Goal: Book appointment/travel/reservation

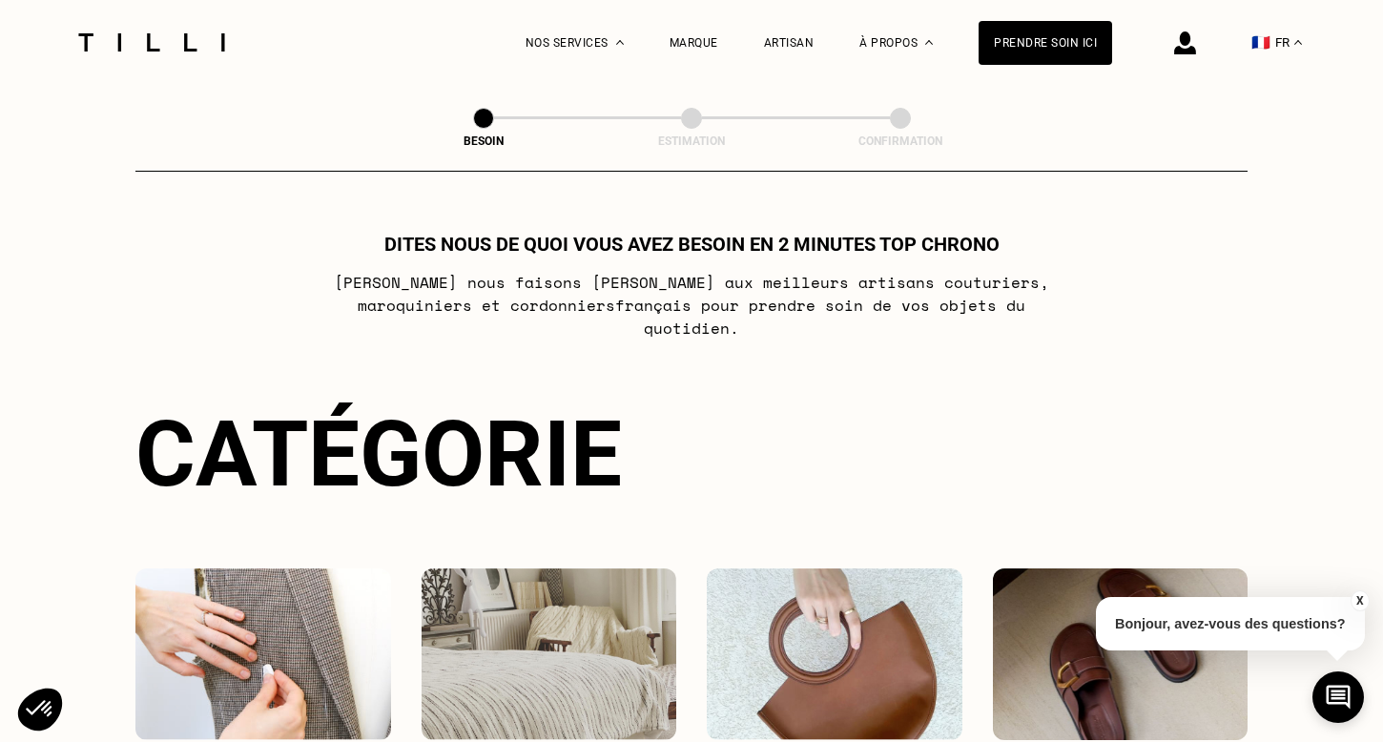
select select "FR"
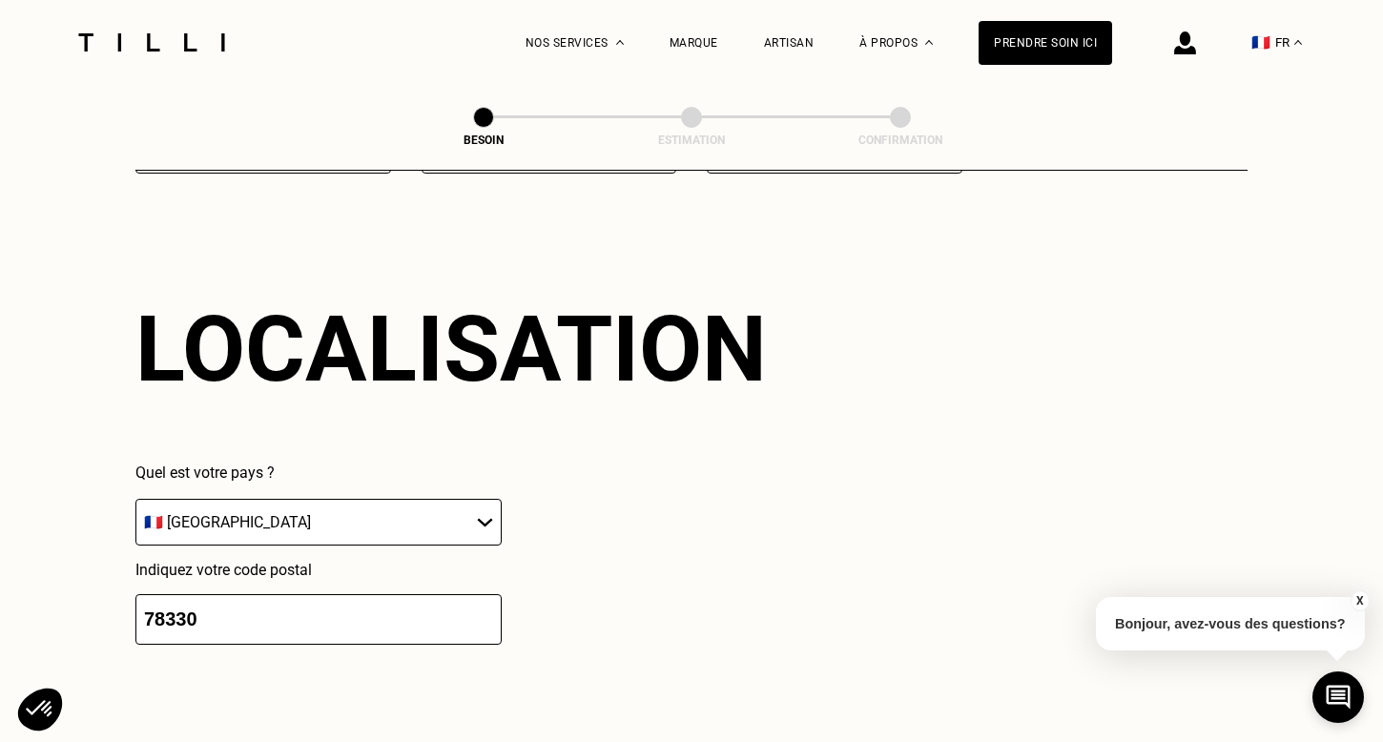
type input "78330"
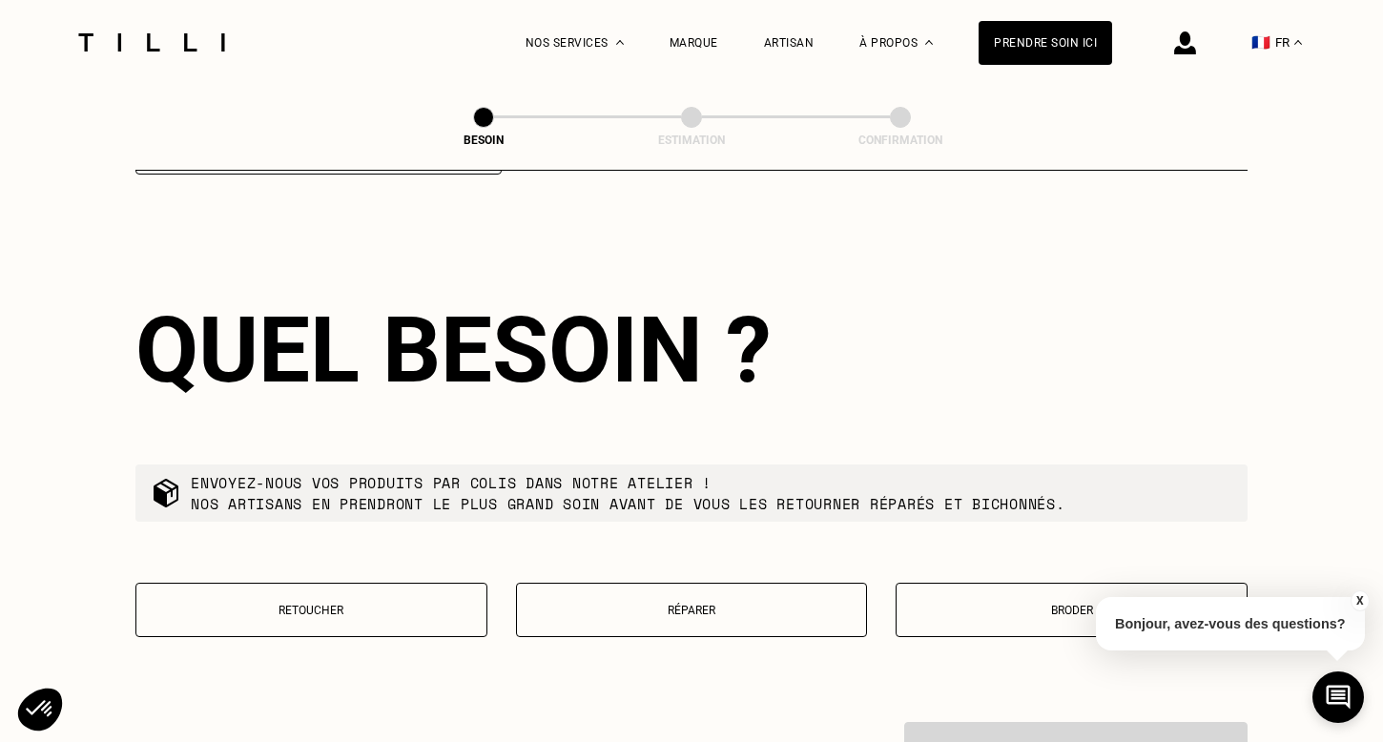
scroll to position [3029, 0]
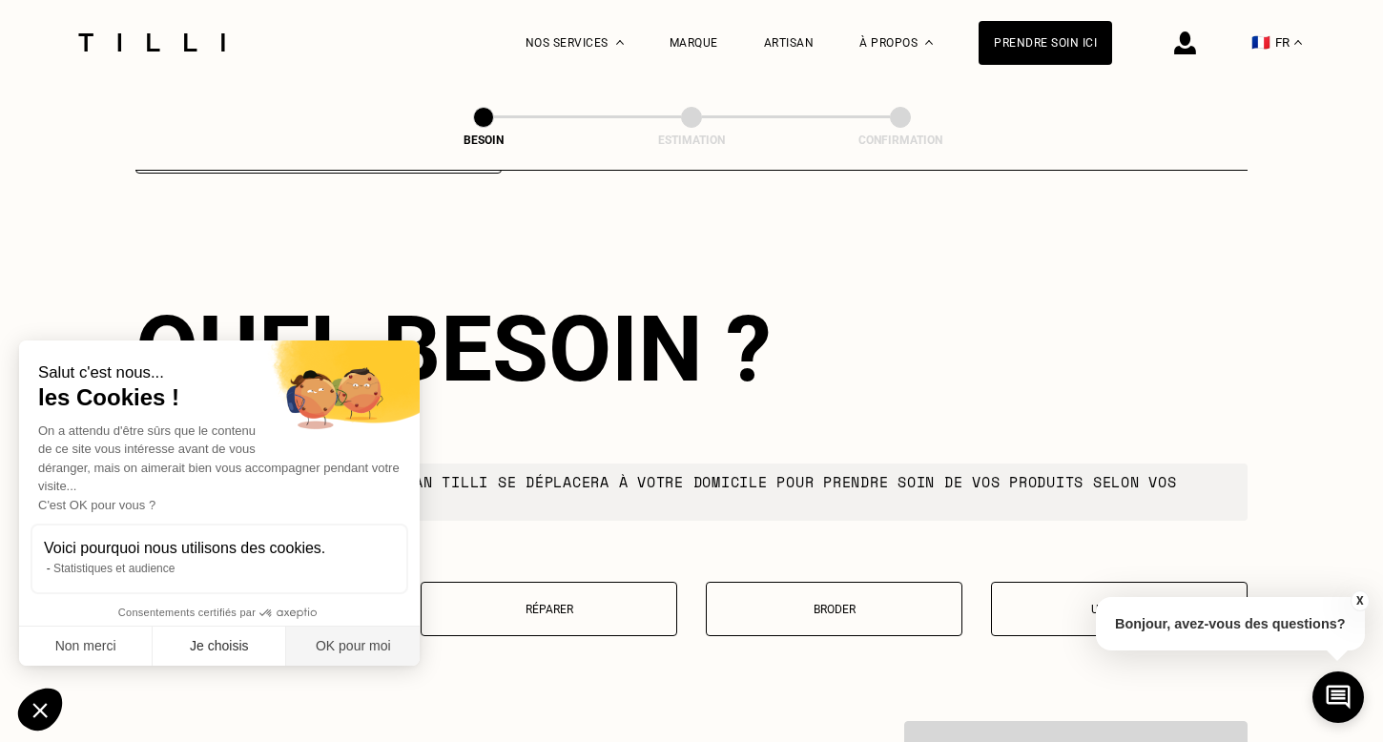
drag, startPoint x: 351, startPoint y: 641, endPoint x: 236, endPoint y: 643, distance: 115.4
click at [347, 642] on button "OK pour moi" at bounding box center [353, 647] width 134 height 40
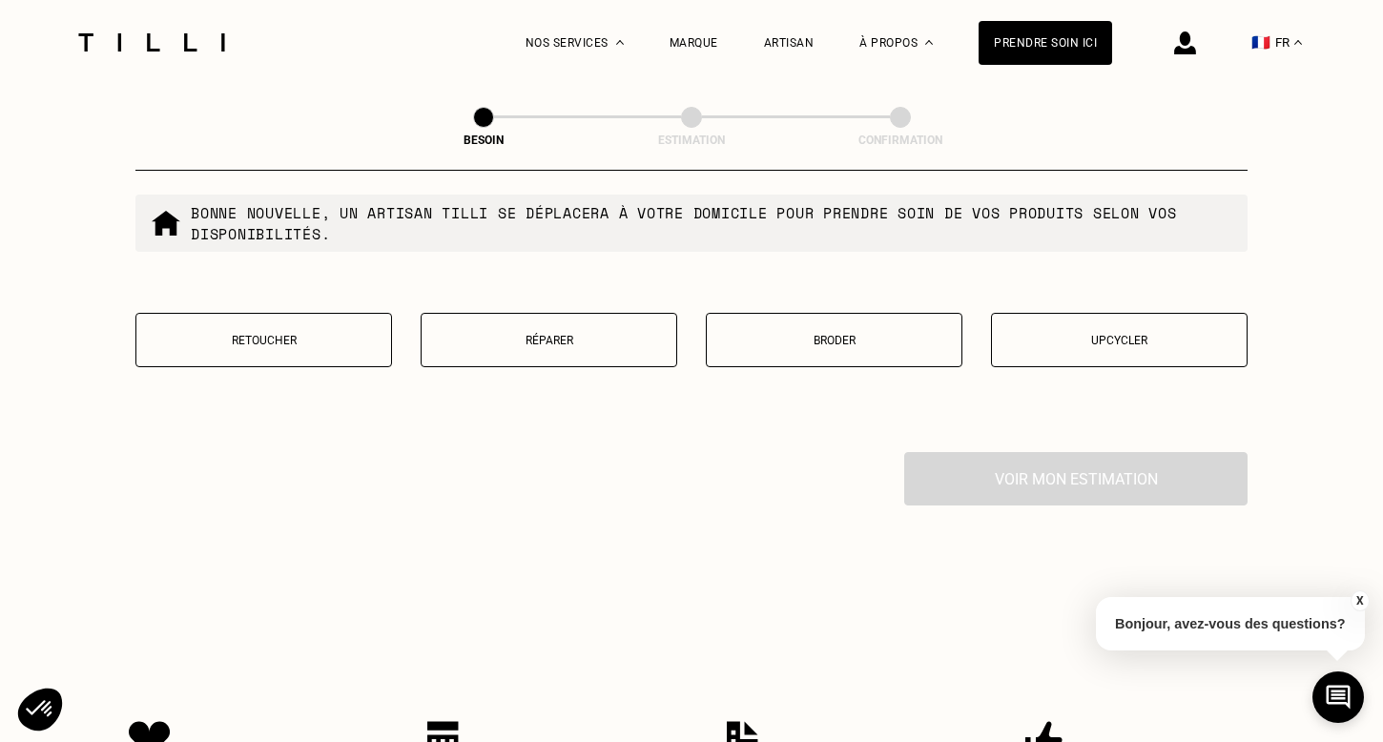
scroll to position [3290, 0]
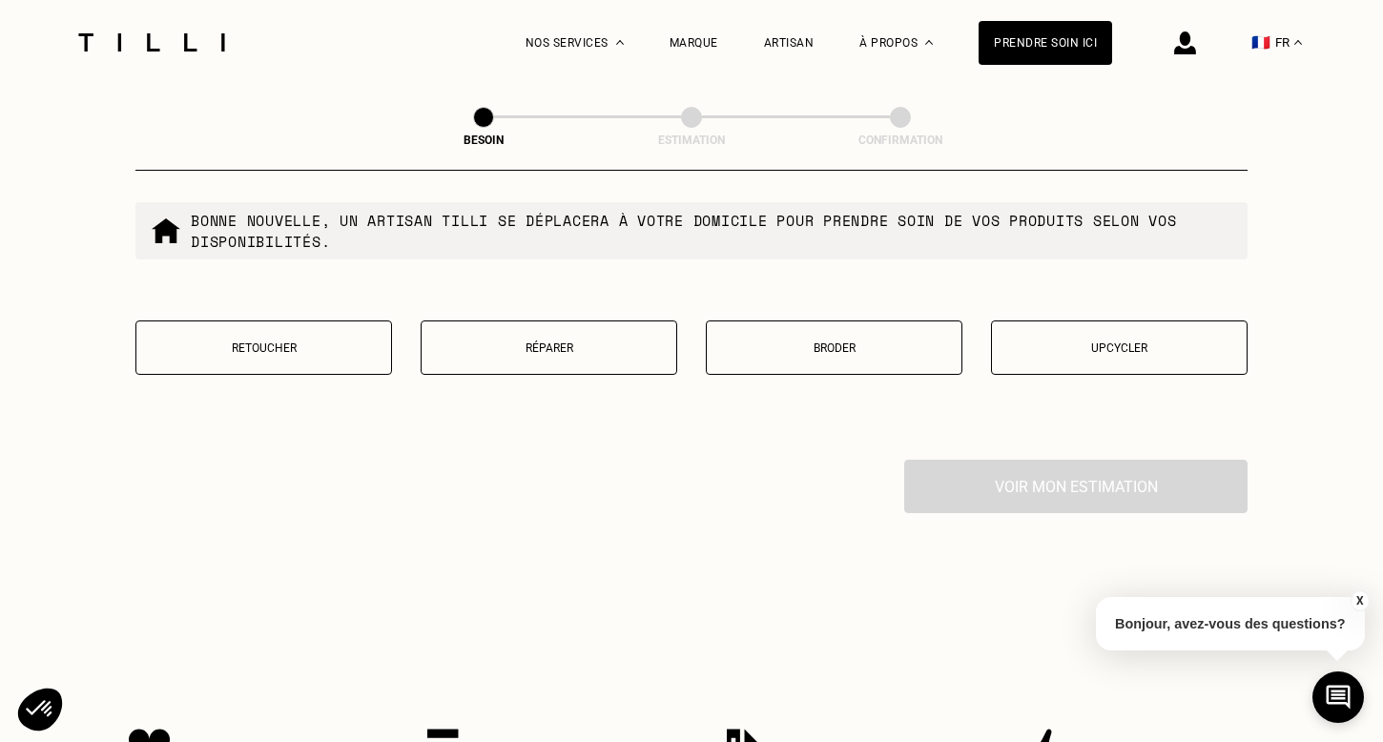
click at [243, 341] on p "Retoucher" at bounding box center [264, 347] width 236 height 13
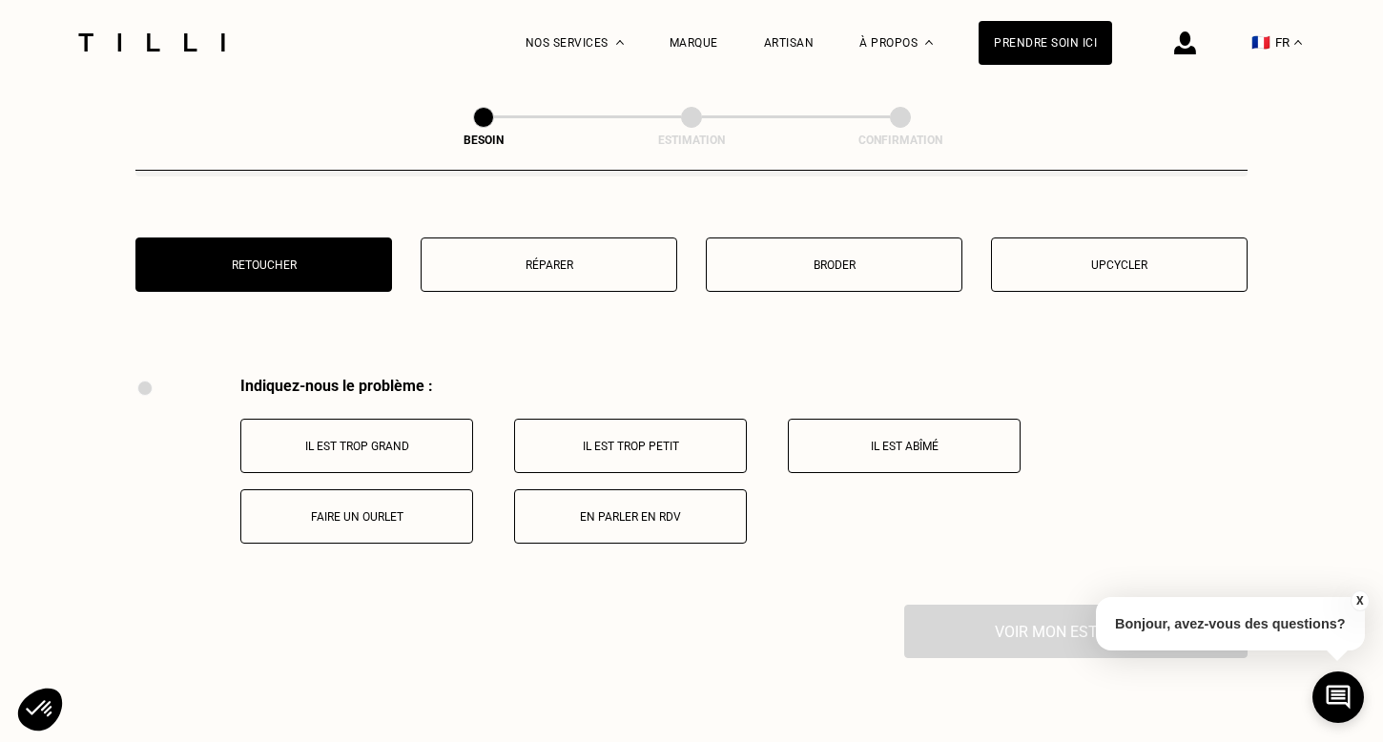
scroll to position [3369, 0]
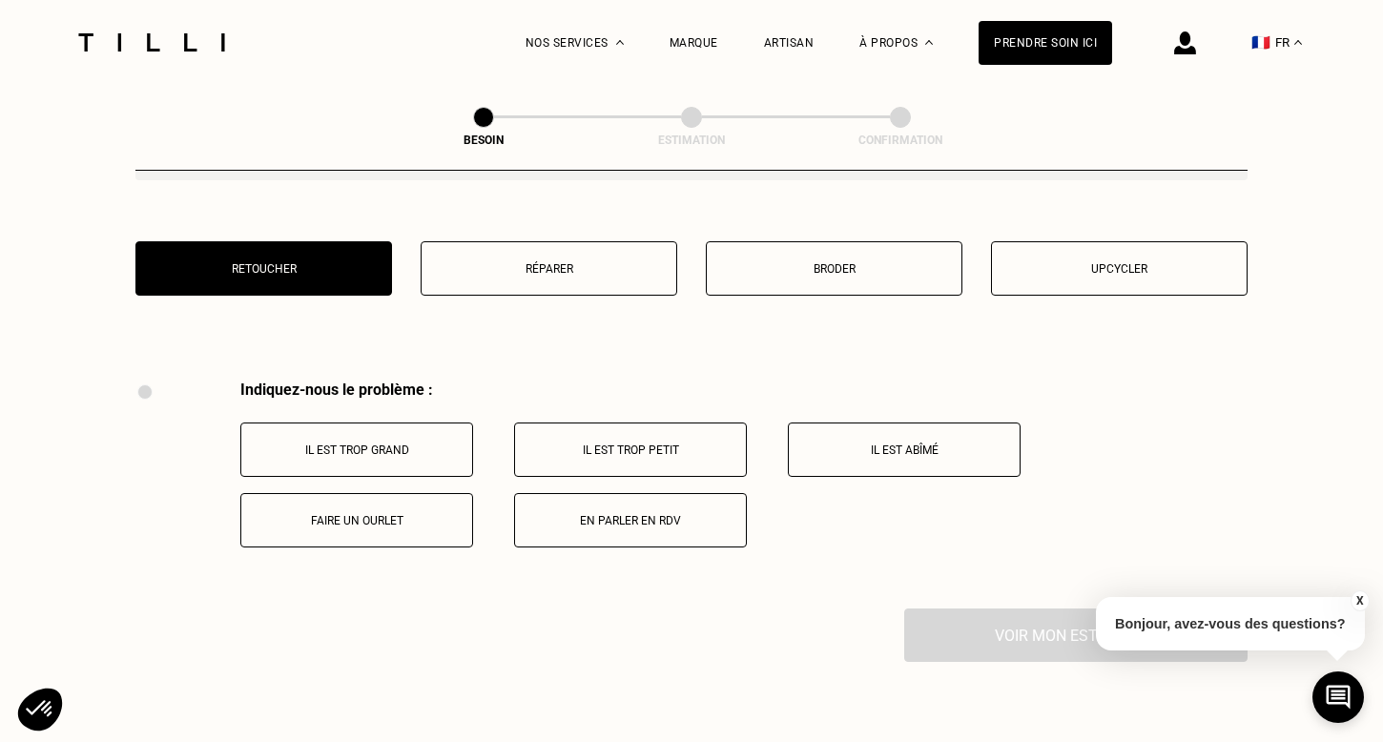
click at [409, 514] on p "Faire un ourlet" at bounding box center [357, 520] width 212 height 13
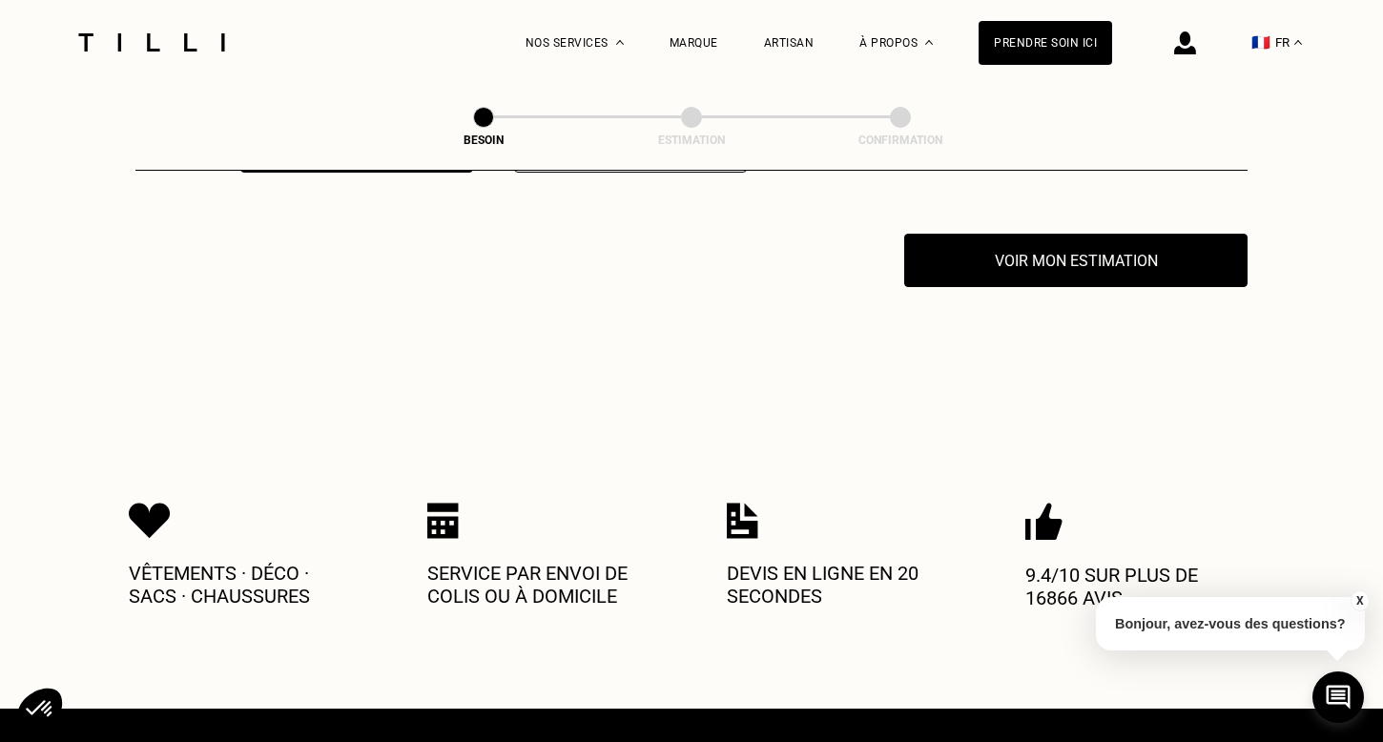
scroll to position [3745, 0]
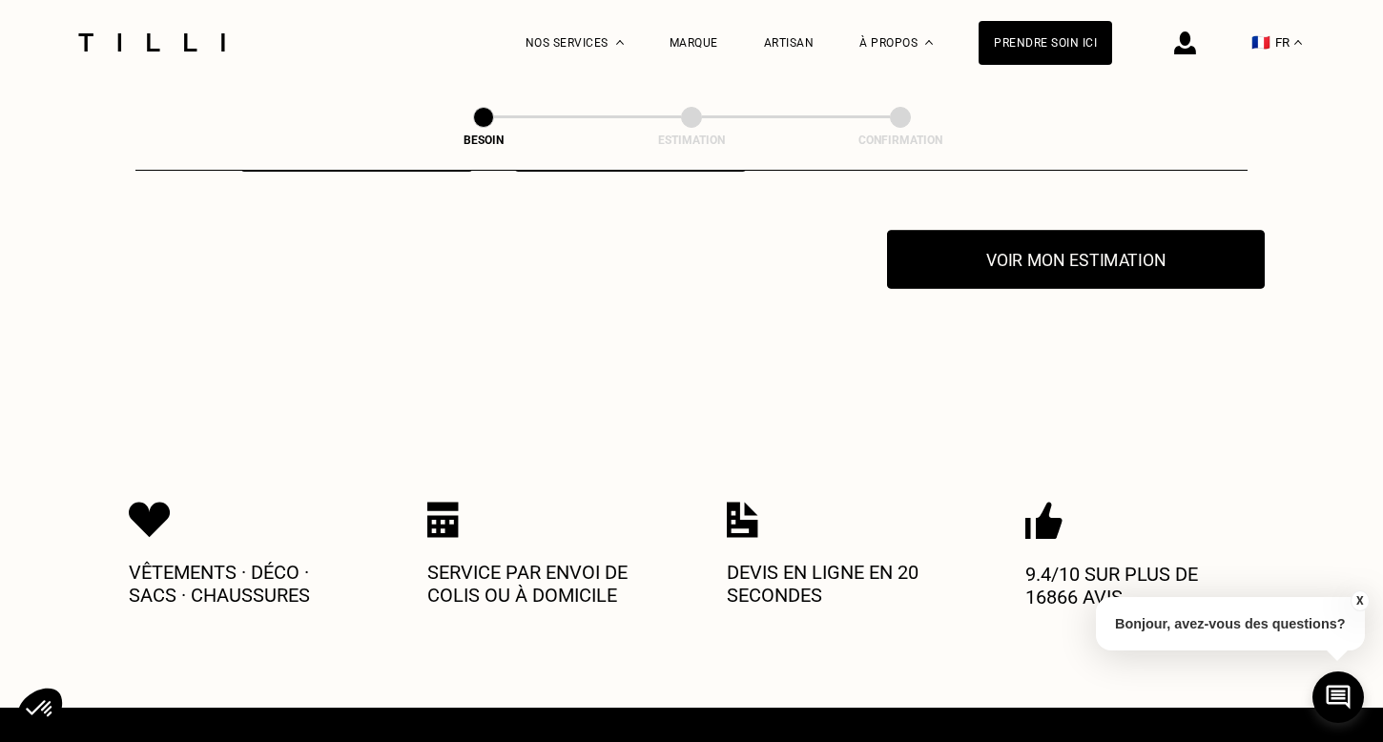
click at [1160, 254] on button "Voir mon estimation" at bounding box center [1076, 259] width 378 height 59
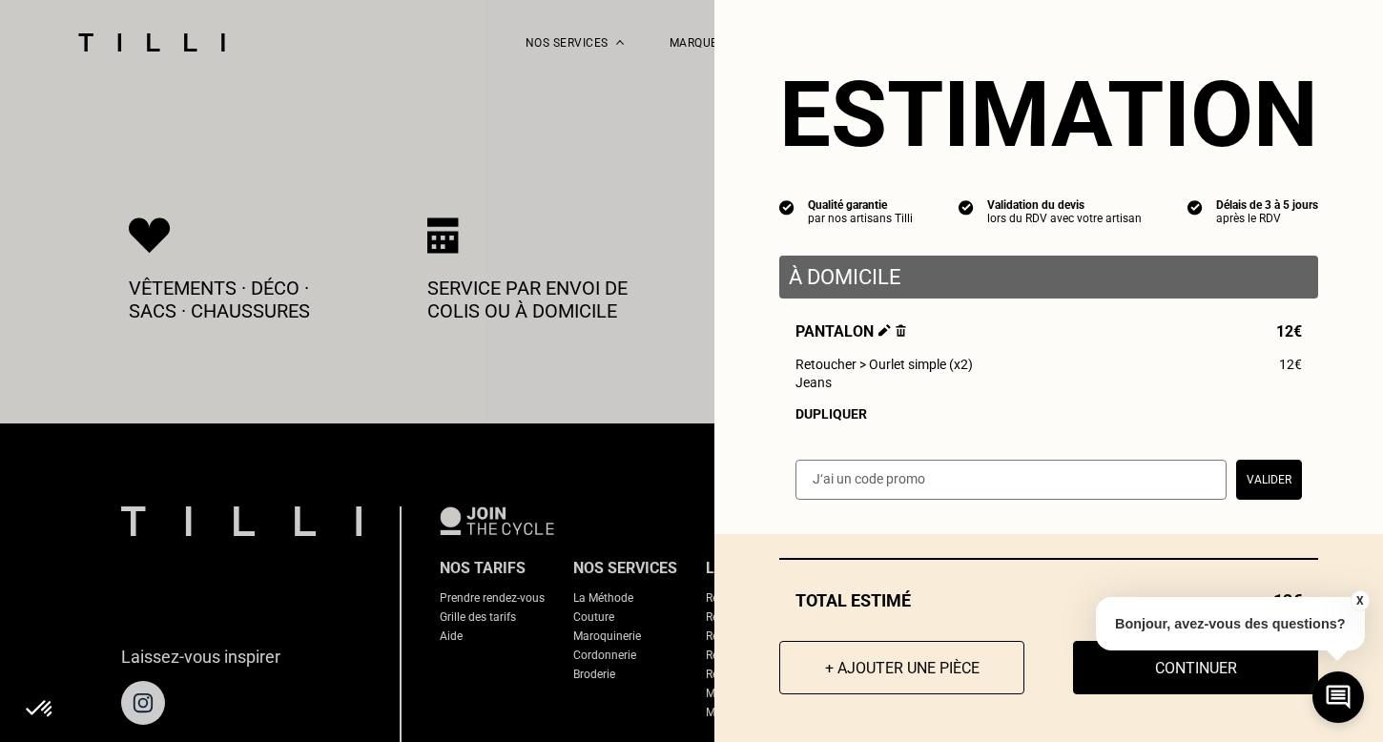
scroll to position [4106, 0]
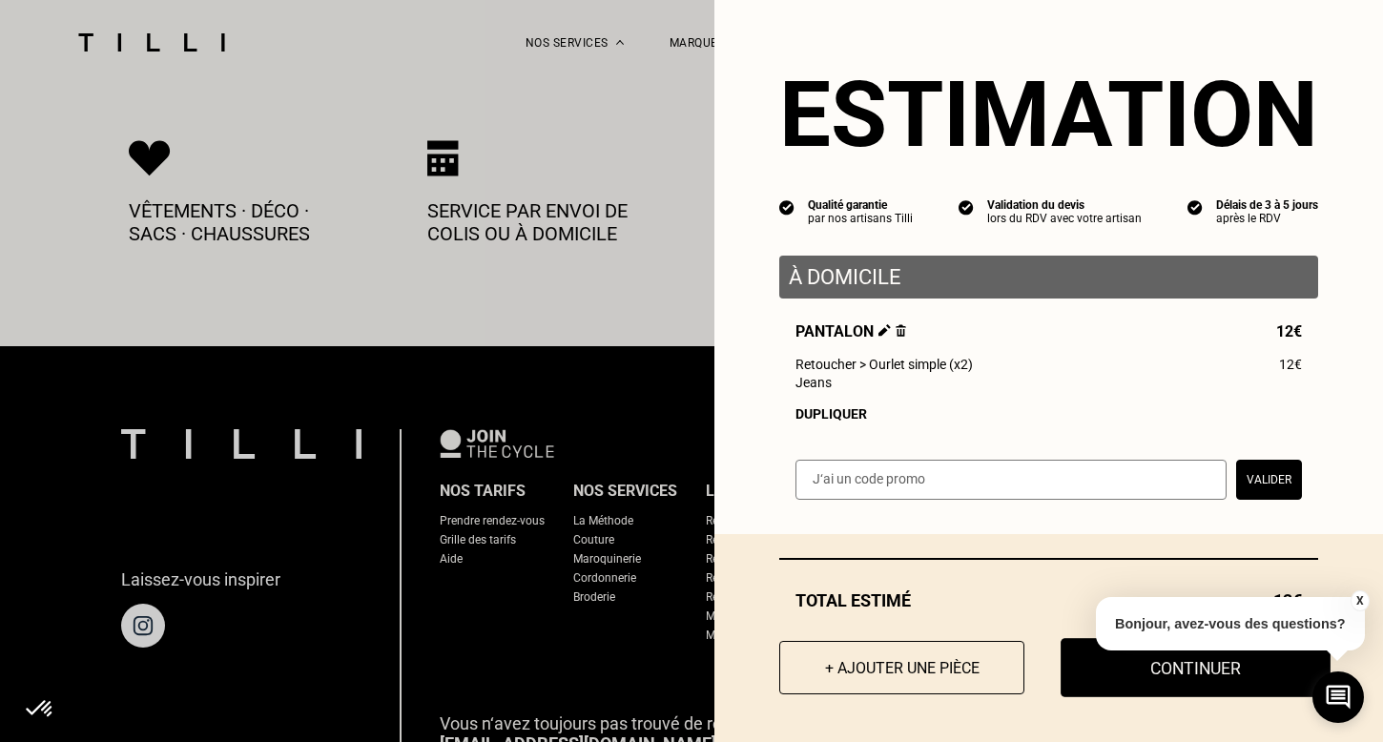
click at [1254, 676] on button "Continuer" at bounding box center [1195, 667] width 270 height 59
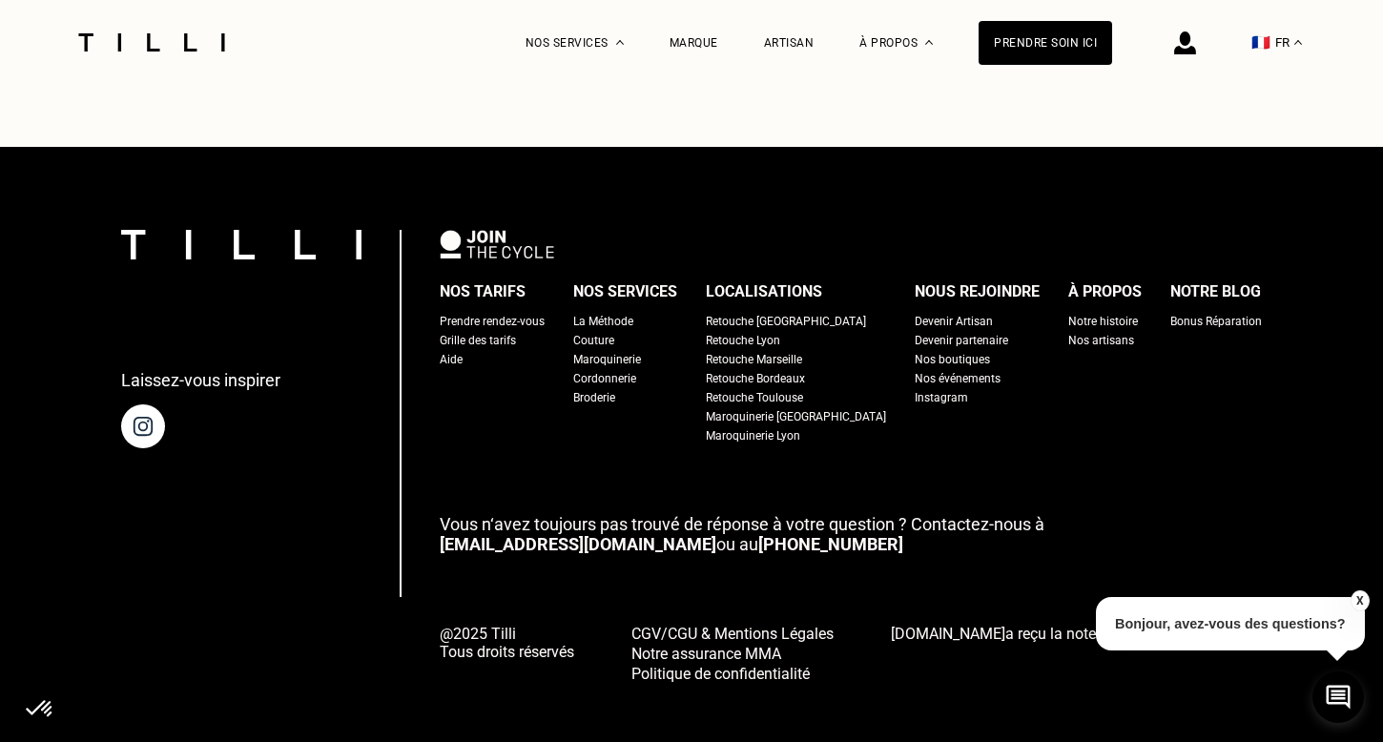
drag, startPoint x: 1361, startPoint y: 600, endPoint x: 1313, endPoint y: 684, distance: 96.5
click at [1359, 601] on button "X" at bounding box center [1358, 600] width 19 height 21
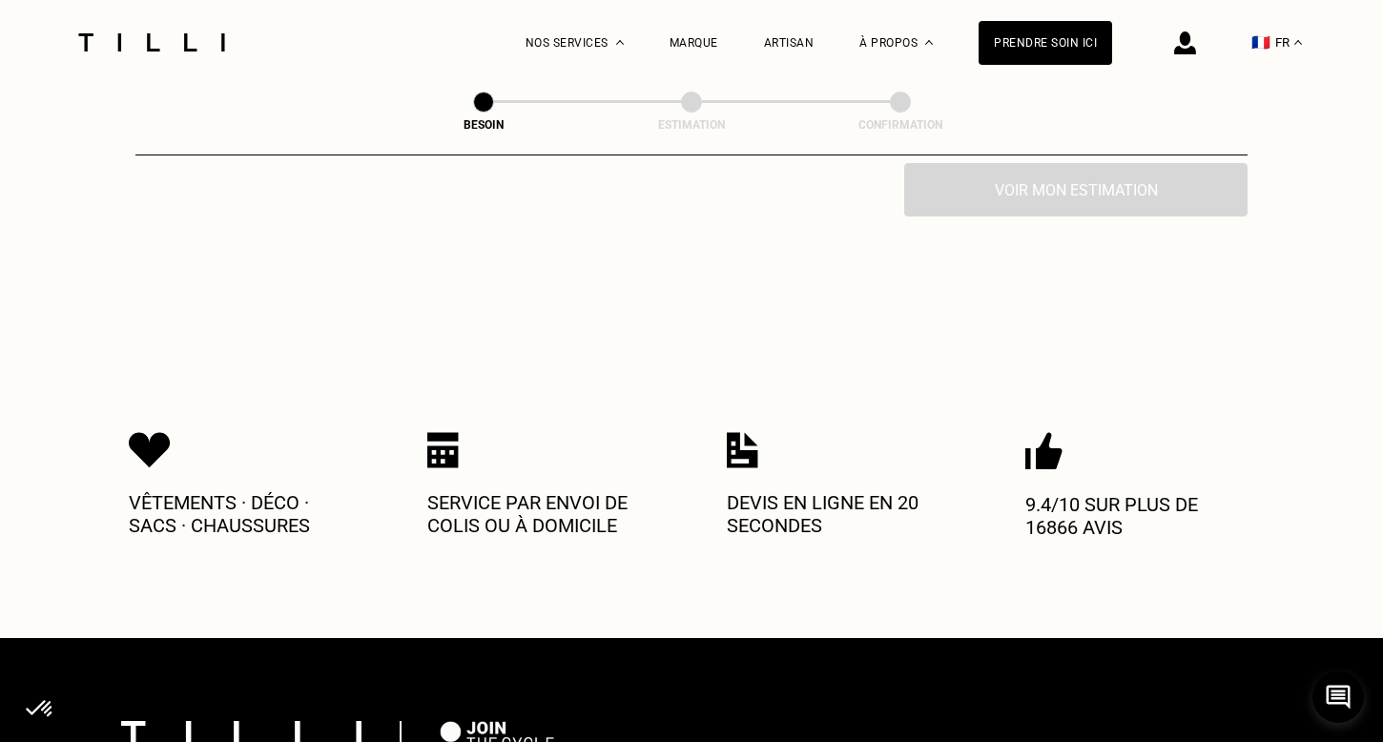
scroll to position [310, 0]
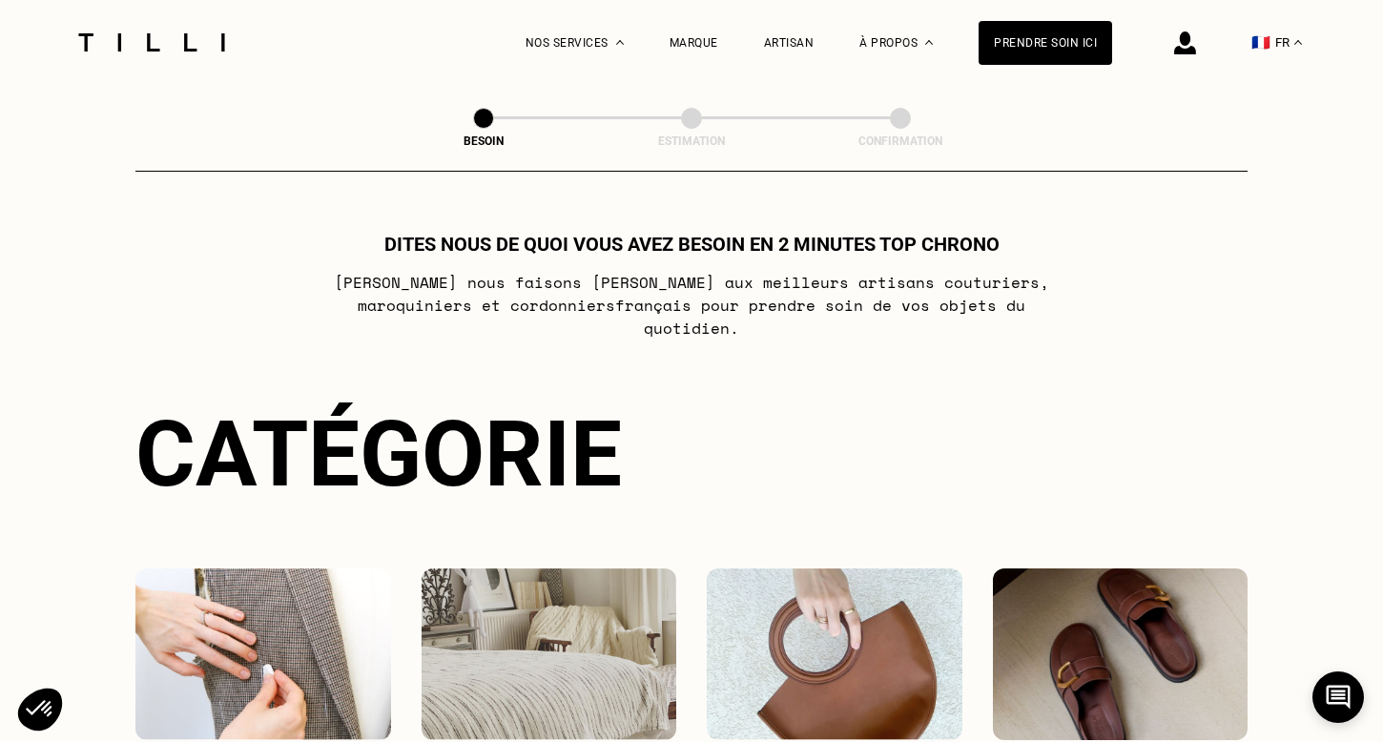
select select "FR"
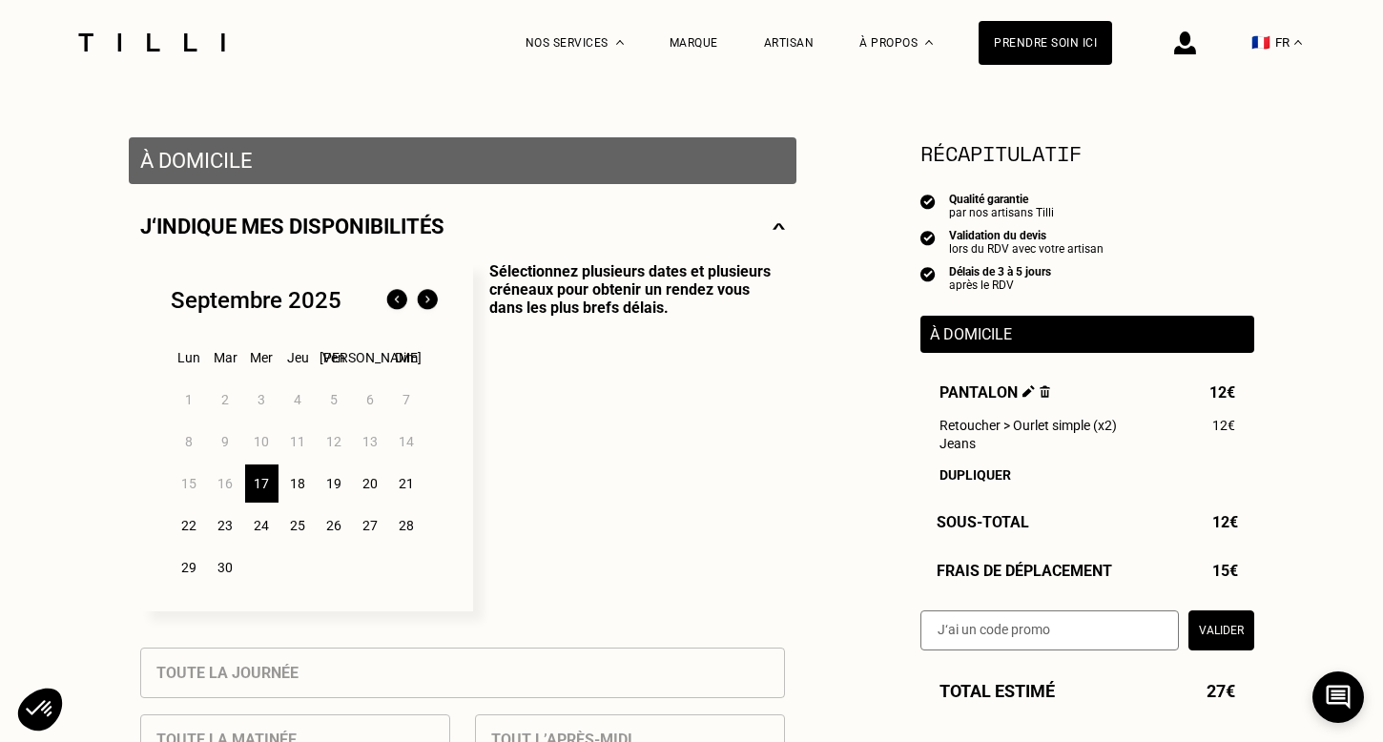
scroll to position [321, 0]
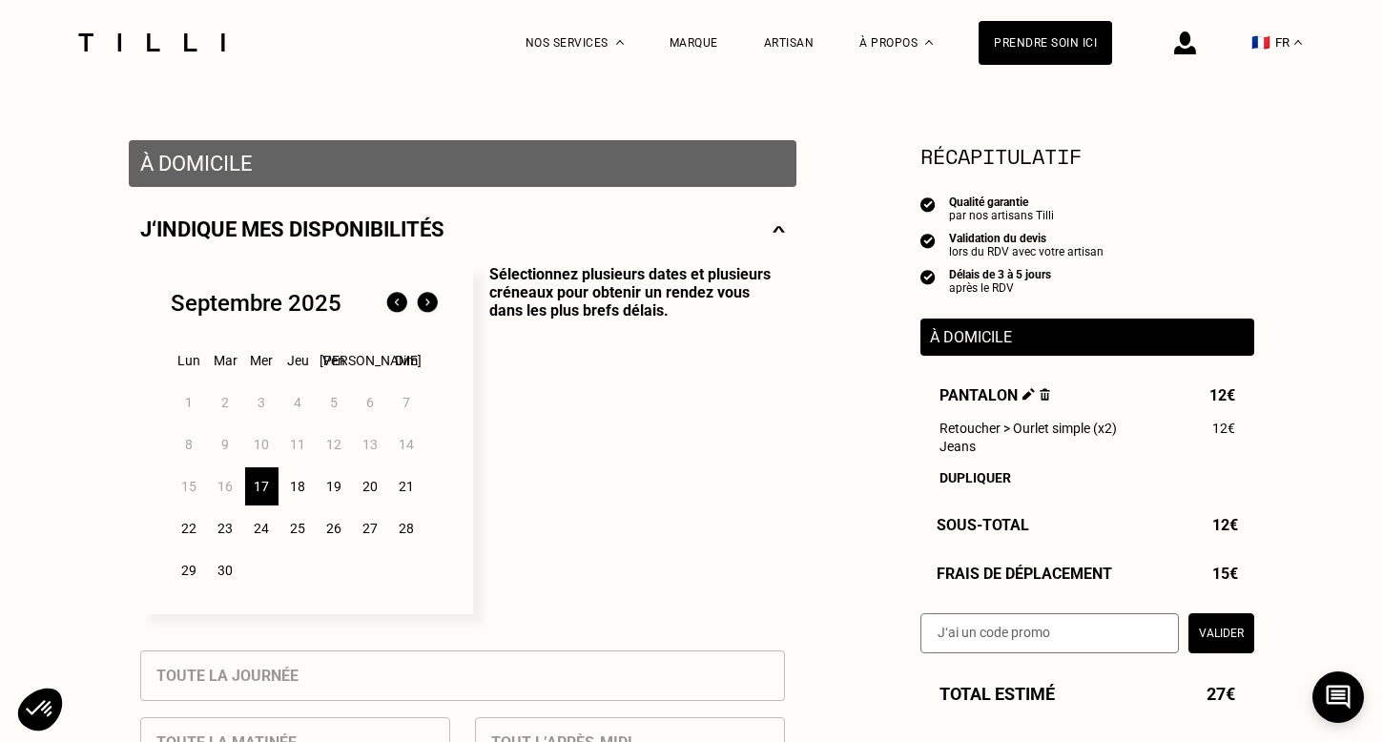
click at [259, 491] on div "17" at bounding box center [261, 486] width 33 height 38
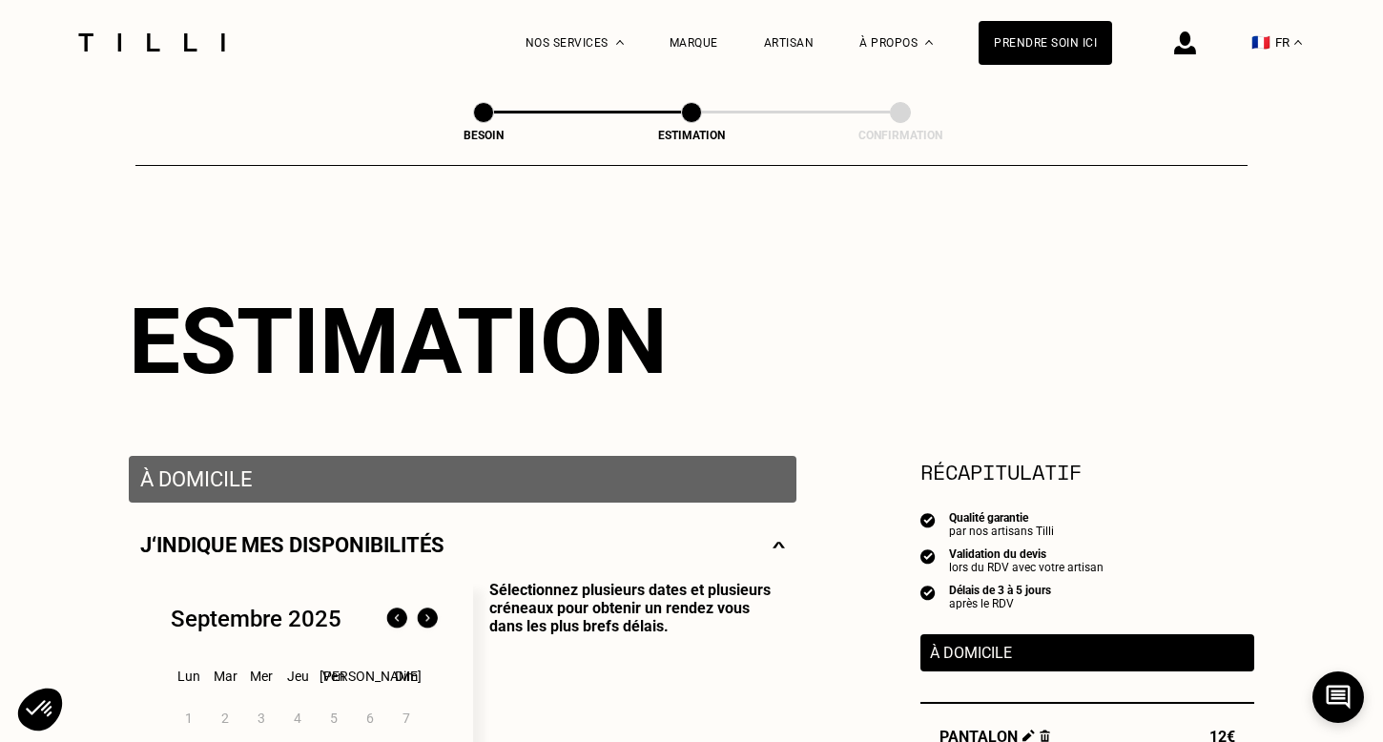
scroll to position [110, 0]
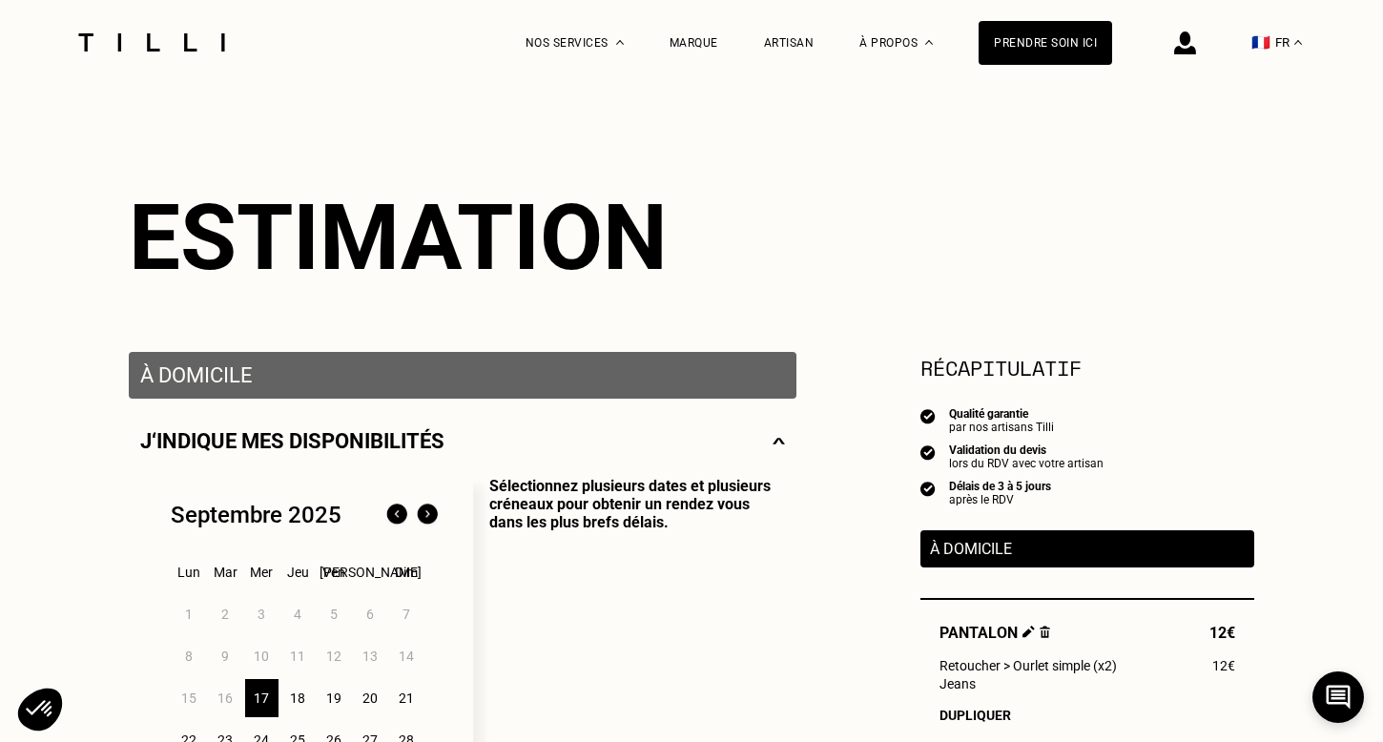
click at [256, 699] on div "17" at bounding box center [261, 698] width 33 height 38
